Goal: Entertainment & Leisure: Consume media (video, audio)

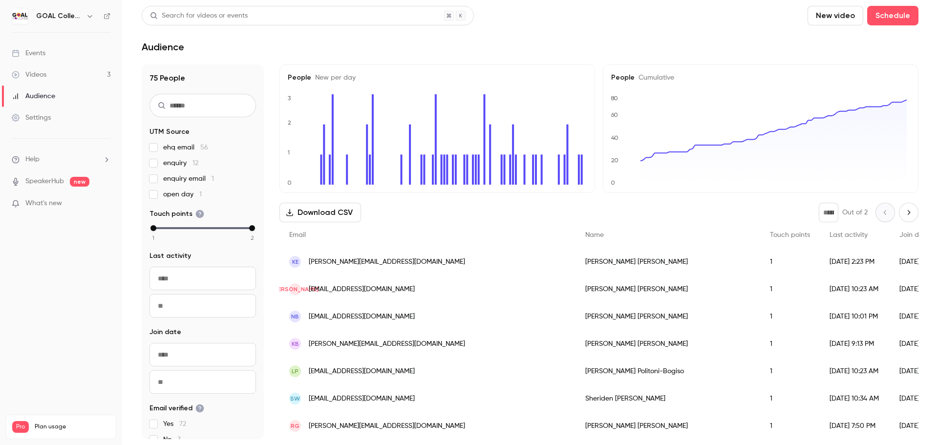
click at [354, 211] on button "Download CSV" at bounding box center [320, 213] width 82 height 20
click at [31, 78] on div "Videos" at bounding box center [29, 75] width 35 height 10
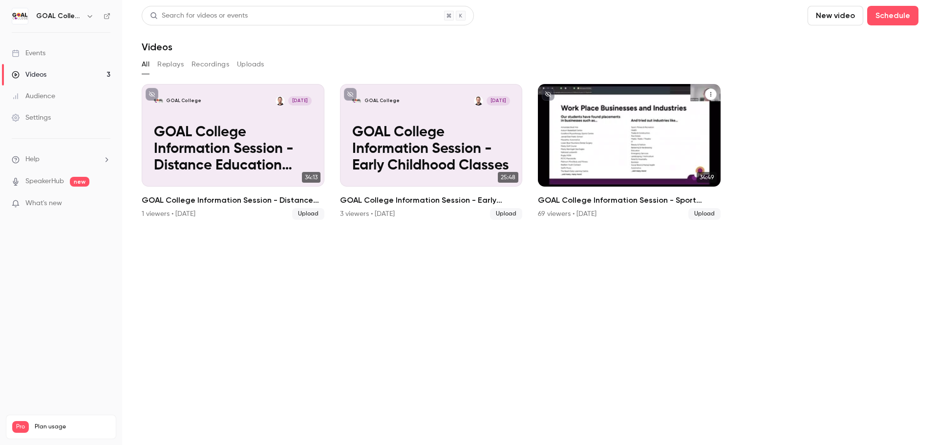
click at [630, 145] on p "GOAL College Information Session - Sport Classes" at bounding box center [629, 150] width 158 height 50
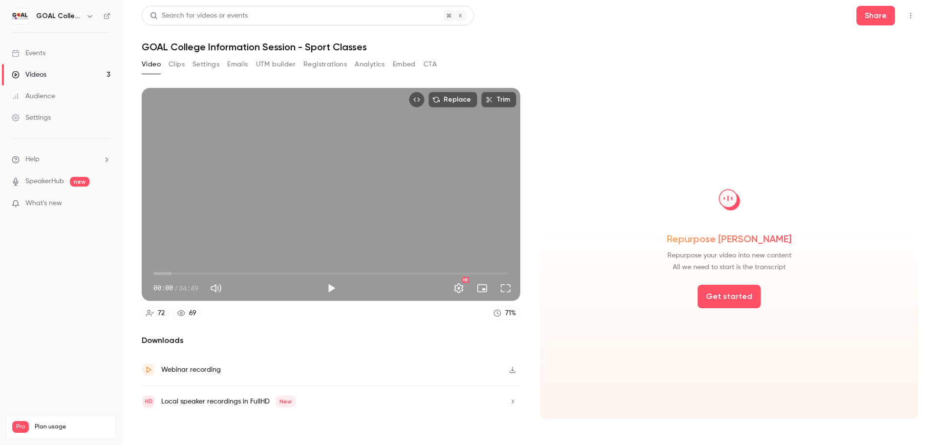
click at [372, 64] on button "Analytics" at bounding box center [370, 65] width 30 height 16
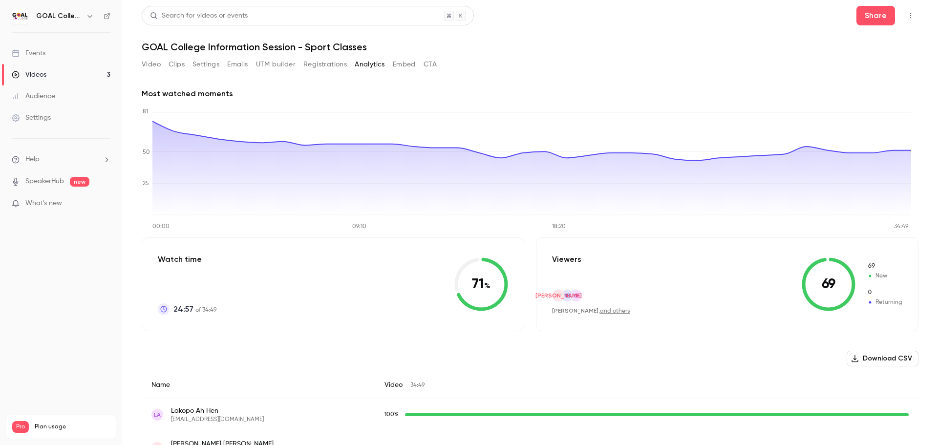
click at [853, 360] on icon "button" at bounding box center [855, 359] width 8 height 8
click at [54, 71] on link "Videos 3" at bounding box center [61, 74] width 122 height 21
